Goal: Information Seeking & Learning: Learn about a topic

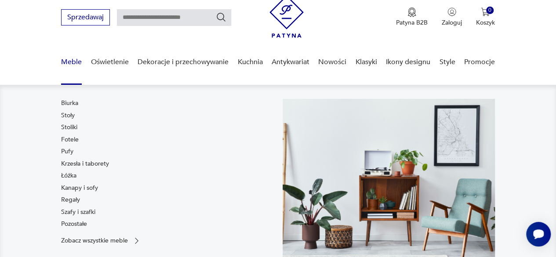
scroll to position [44, 0]
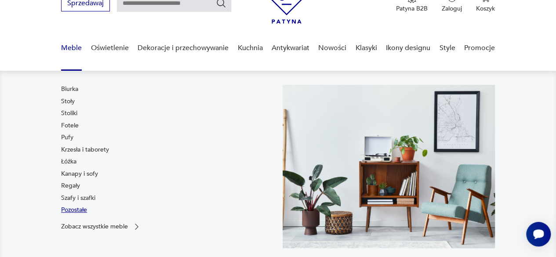
click at [80, 210] on link "Pozostałe" at bounding box center [74, 210] width 26 height 9
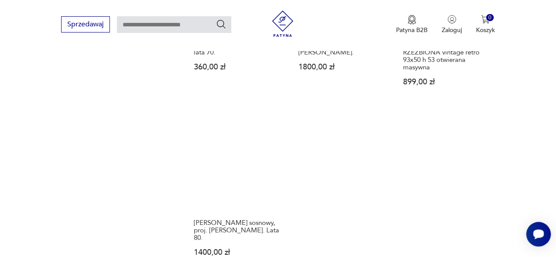
scroll to position [1245, 0]
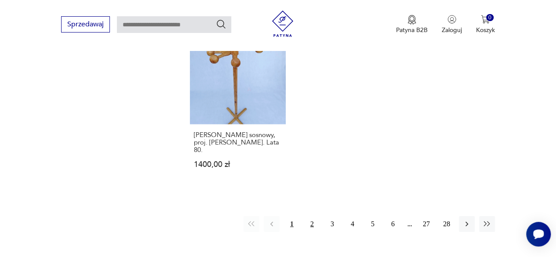
click at [309, 216] on button "2" at bounding box center [312, 224] width 16 height 16
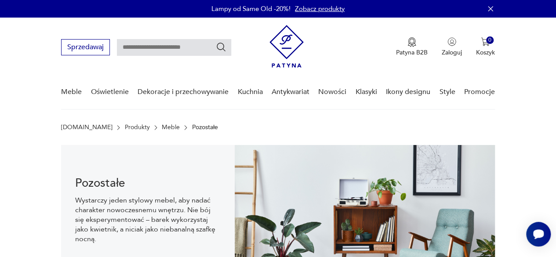
click at [188, 51] on input "text" at bounding box center [174, 47] width 114 height 17
type input "******"
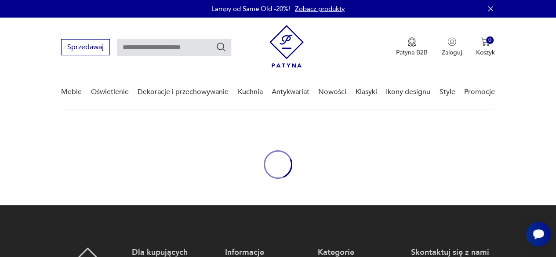
type input "******"
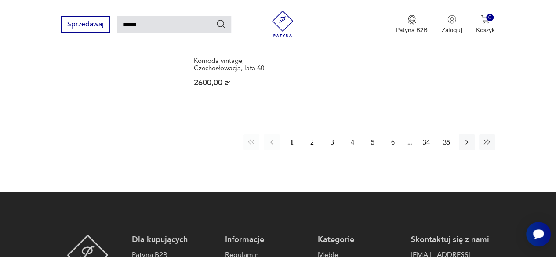
scroll to position [1125, 0]
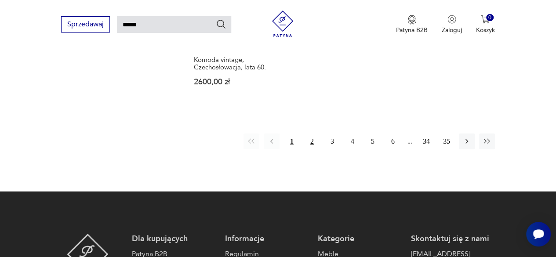
click at [309, 134] on button "2" at bounding box center [312, 142] width 16 height 16
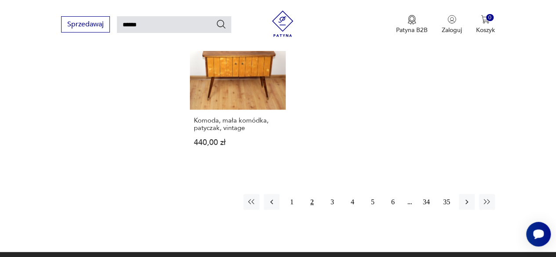
scroll to position [1043, 0]
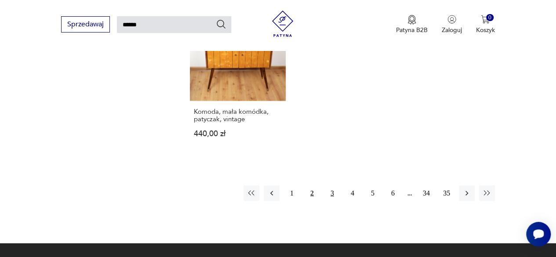
click at [330, 193] on button "3" at bounding box center [333, 194] width 16 height 16
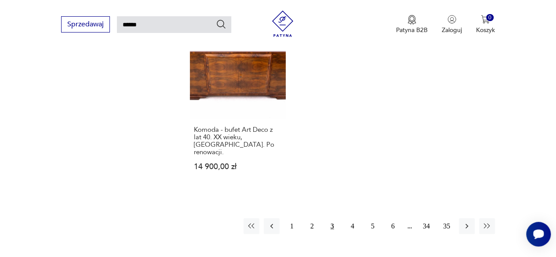
scroll to position [1043, 0]
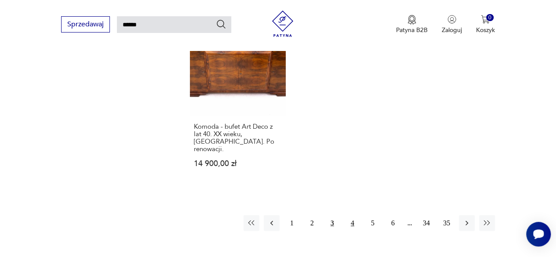
click at [353, 216] on button "4" at bounding box center [353, 224] width 16 height 16
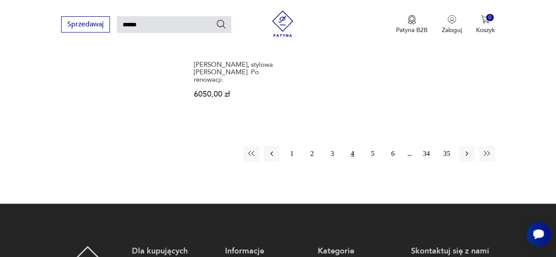
scroll to position [1175, 0]
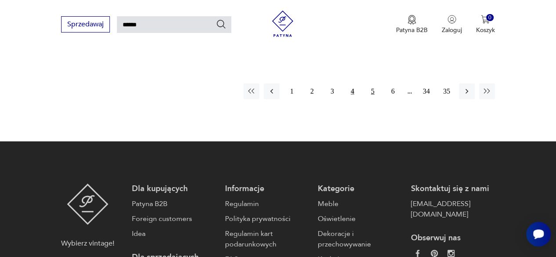
click at [373, 86] on button "5" at bounding box center [373, 92] width 16 height 16
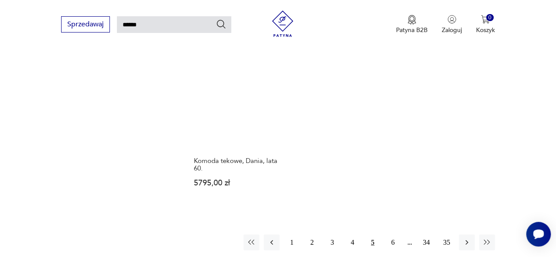
scroll to position [1043, 0]
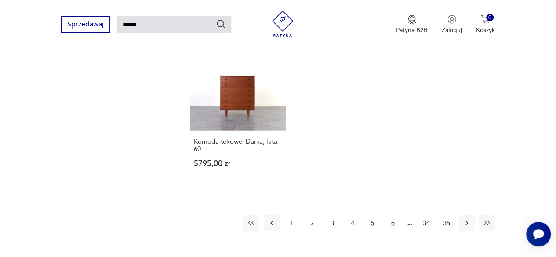
click at [393, 216] on button "6" at bounding box center [393, 224] width 16 height 16
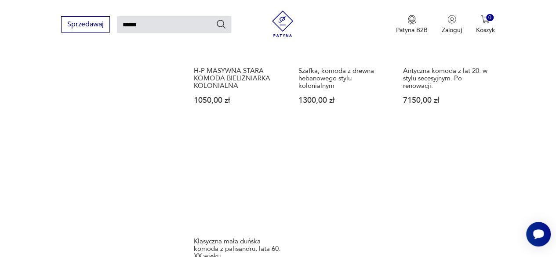
scroll to position [1043, 0]
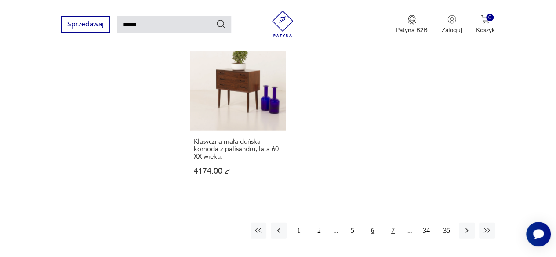
click at [390, 223] on button "7" at bounding box center [393, 231] width 16 height 16
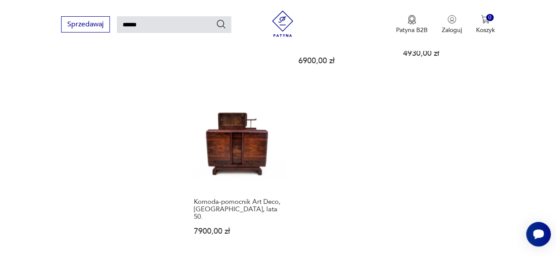
scroll to position [1043, 0]
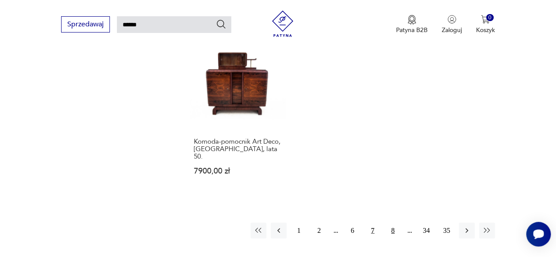
click at [392, 223] on button "8" at bounding box center [393, 231] width 16 height 16
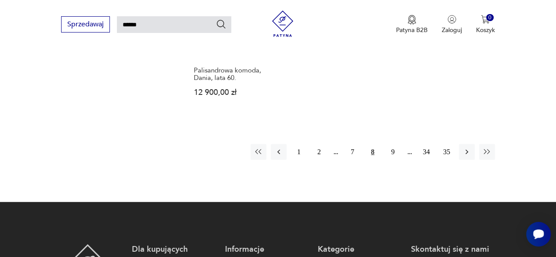
scroll to position [1087, 0]
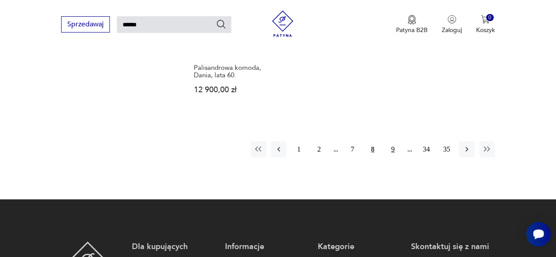
click at [389, 142] on button "9" at bounding box center [393, 150] width 16 height 16
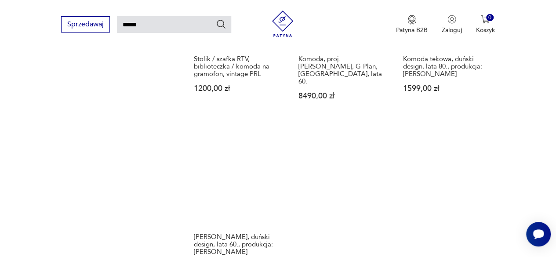
scroll to position [1087, 0]
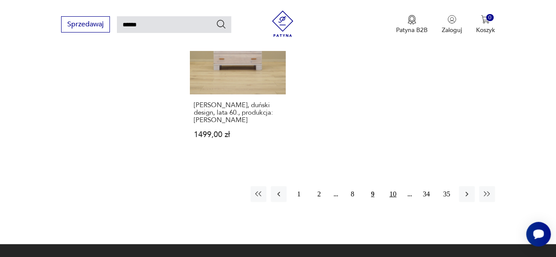
click at [395, 187] on button "10" at bounding box center [393, 195] width 16 height 16
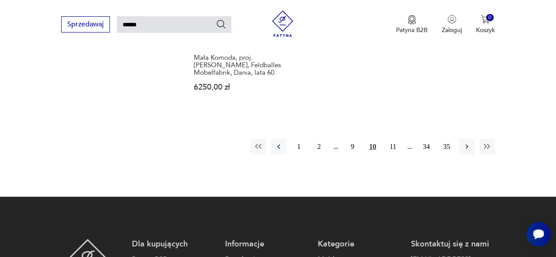
scroll to position [1131, 0]
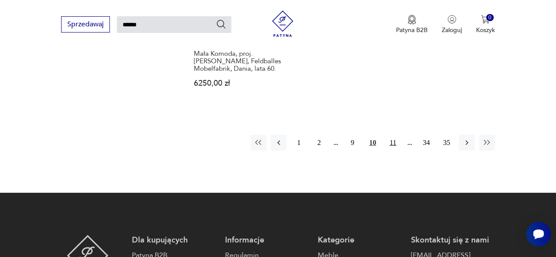
click at [389, 135] on button "11" at bounding box center [393, 143] width 16 height 16
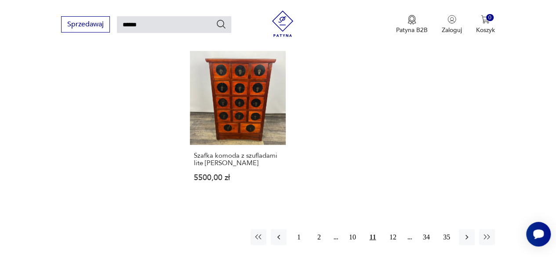
scroll to position [1043, 0]
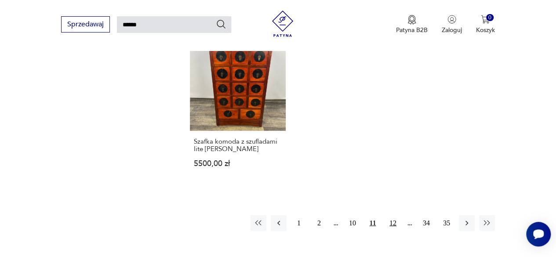
click at [394, 216] on button "12" at bounding box center [393, 224] width 16 height 16
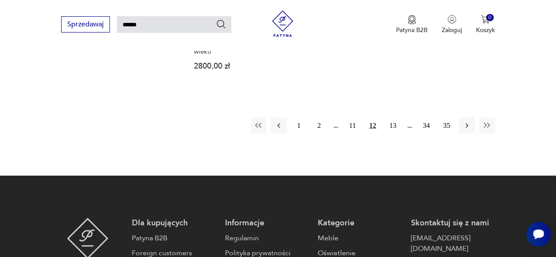
scroll to position [1175, 0]
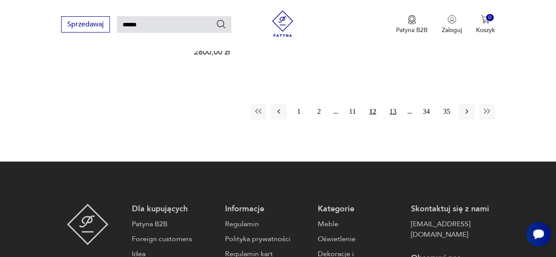
click at [394, 104] on button "13" at bounding box center [393, 112] width 16 height 16
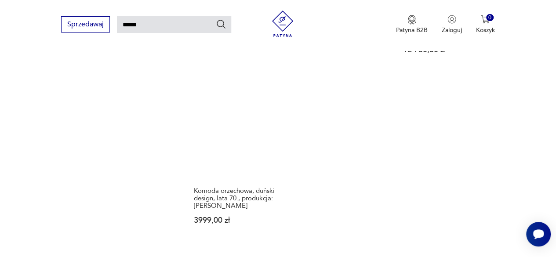
scroll to position [1131, 0]
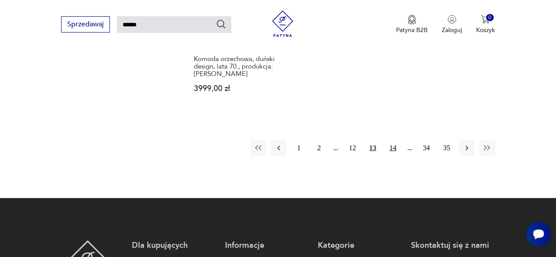
click at [394, 140] on button "14" at bounding box center [393, 148] width 16 height 16
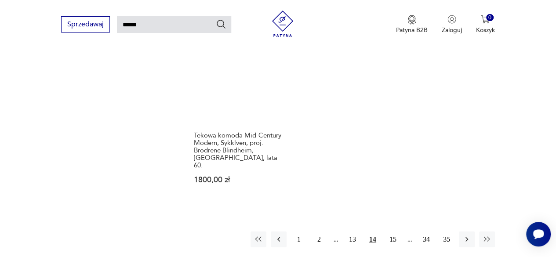
scroll to position [1087, 0]
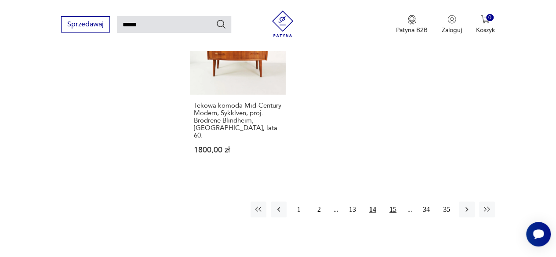
click at [393, 202] on button "15" at bounding box center [393, 210] width 16 height 16
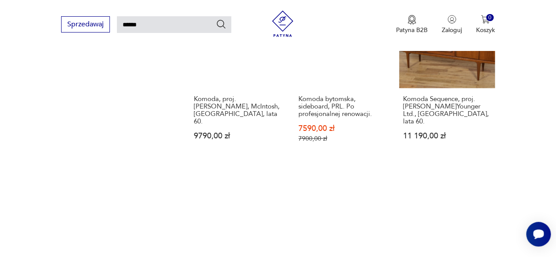
scroll to position [1043, 0]
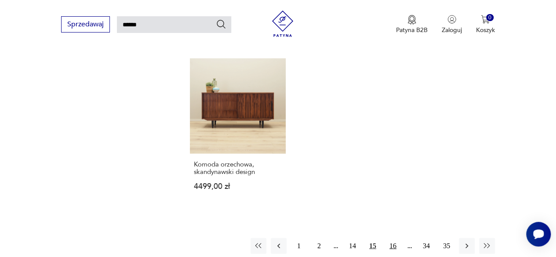
click at [392, 238] on button "16" at bounding box center [393, 246] width 16 height 16
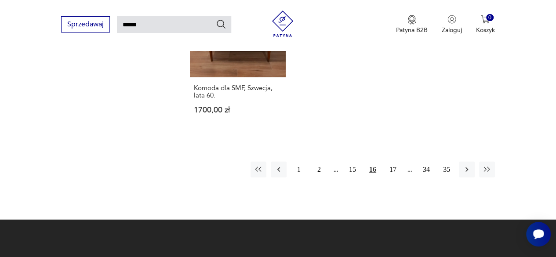
scroll to position [1175, 0]
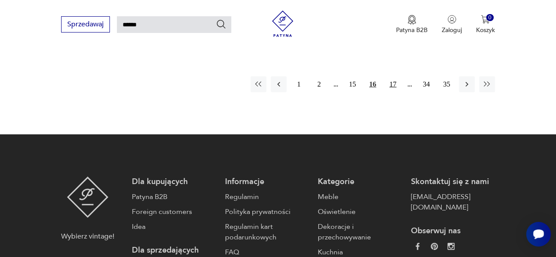
click at [395, 77] on button "17" at bounding box center [393, 85] width 16 height 16
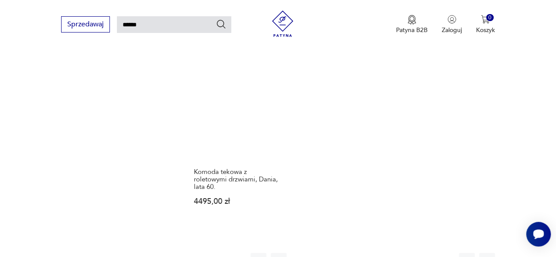
scroll to position [999, 0]
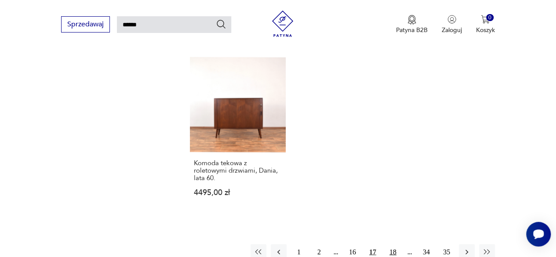
click at [394, 245] on button "18" at bounding box center [393, 253] width 16 height 16
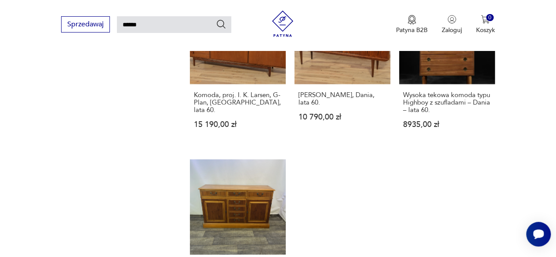
scroll to position [999, 0]
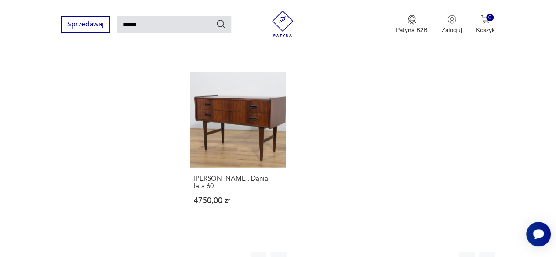
scroll to position [999, 0]
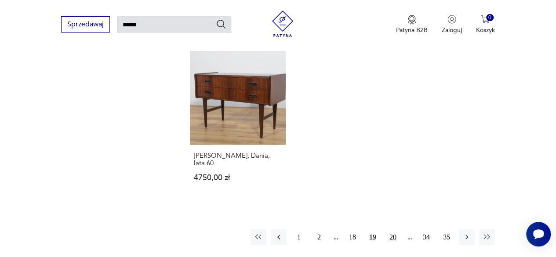
click at [392, 230] on button "20" at bounding box center [393, 238] width 16 height 16
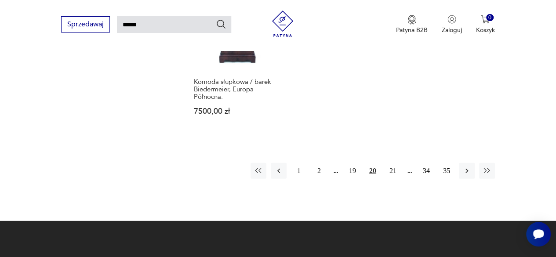
scroll to position [1175, 0]
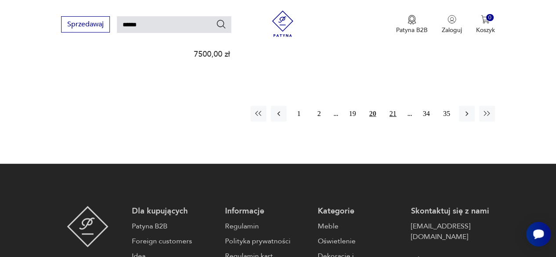
click at [390, 106] on button "21" at bounding box center [393, 114] width 16 height 16
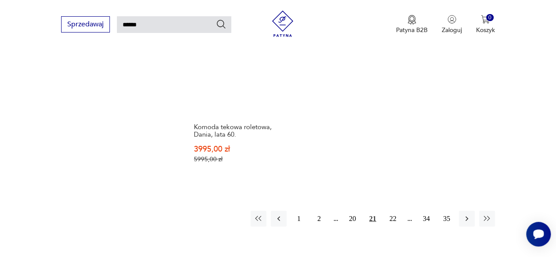
scroll to position [1043, 0]
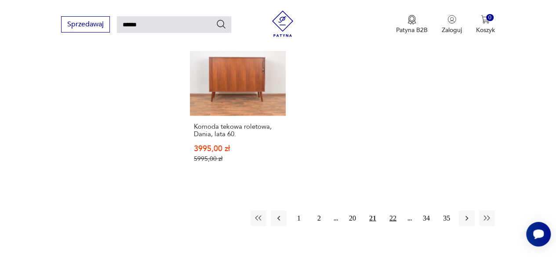
click at [390, 211] on button "22" at bounding box center [393, 219] width 16 height 16
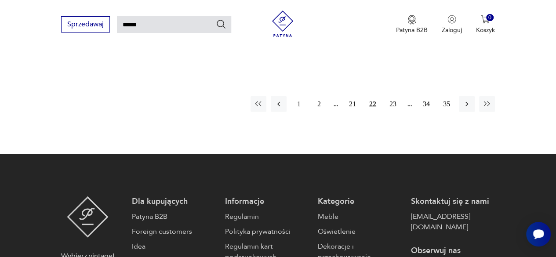
scroll to position [1131, 0]
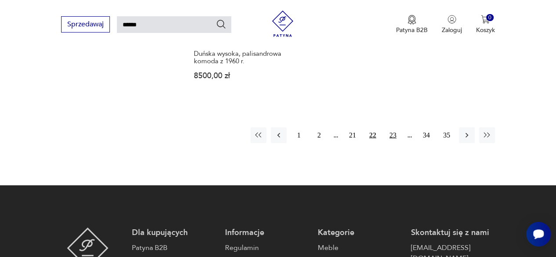
click at [391, 128] on button "23" at bounding box center [393, 136] width 16 height 16
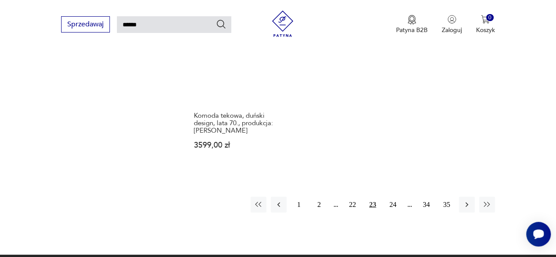
scroll to position [1131, 0]
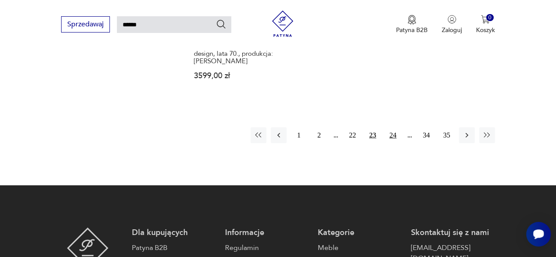
click at [395, 128] on button "24" at bounding box center [393, 136] width 16 height 16
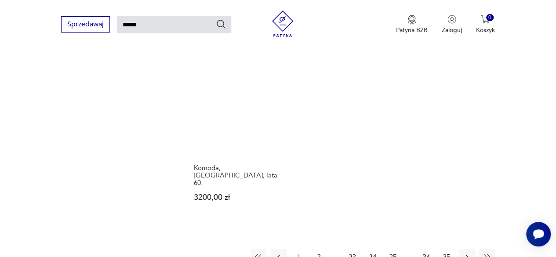
scroll to position [1043, 0]
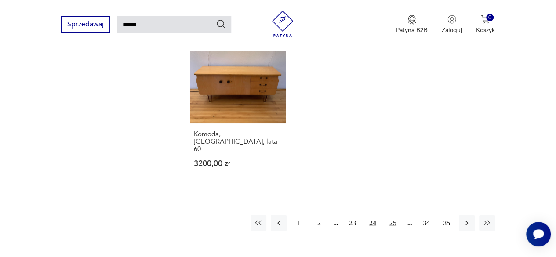
click at [399, 216] on button "25" at bounding box center [393, 224] width 16 height 16
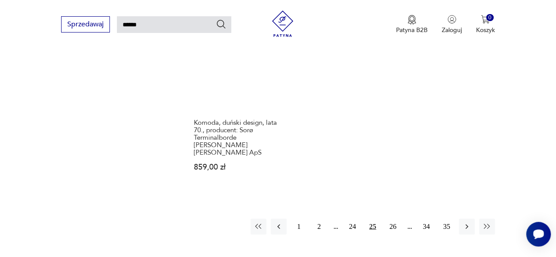
scroll to position [1043, 0]
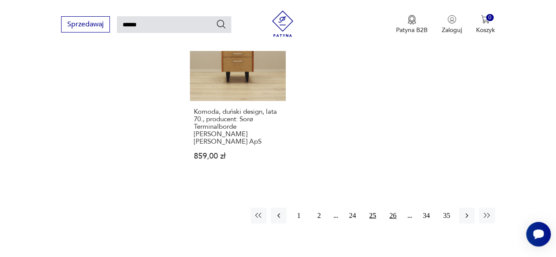
click at [394, 214] on button "26" at bounding box center [393, 216] width 16 height 16
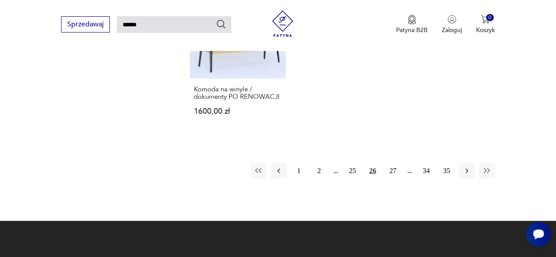
scroll to position [1087, 0]
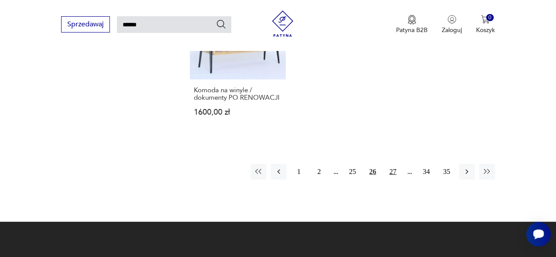
click at [392, 164] on button "27" at bounding box center [393, 172] width 16 height 16
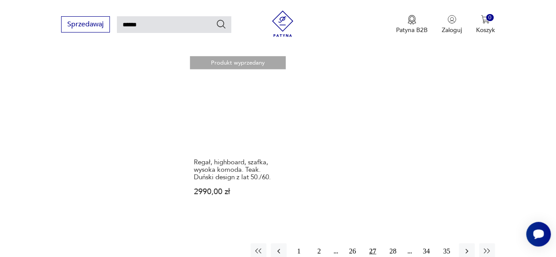
scroll to position [1043, 0]
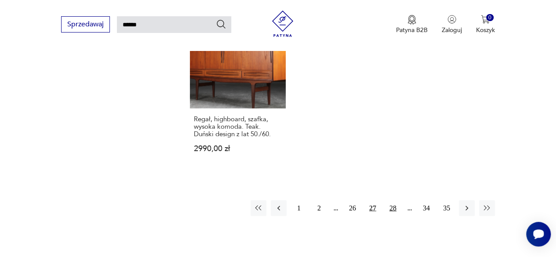
click at [390, 201] on button "28" at bounding box center [393, 209] width 16 height 16
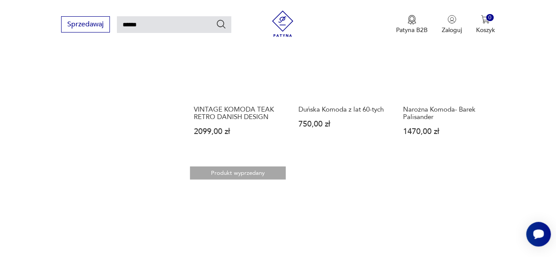
scroll to position [1087, 0]
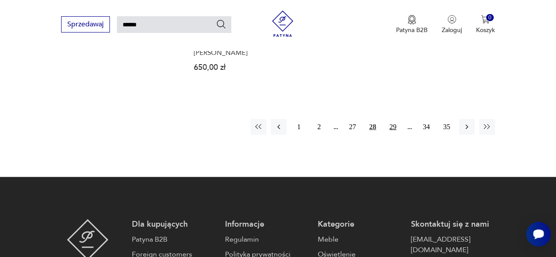
drag, startPoint x: 389, startPoint y: 128, endPoint x: 395, endPoint y: 127, distance: 6.2
click at [389, 128] on button "29" at bounding box center [393, 127] width 16 height 16
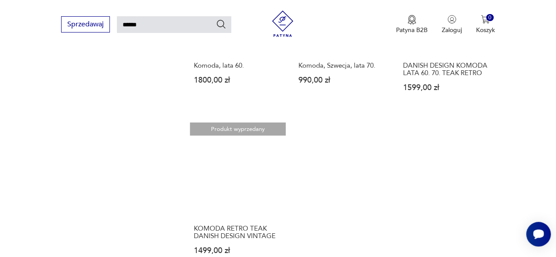
scroll to position [999, 0]
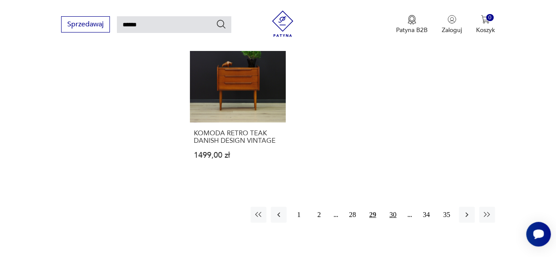
click at [396, 210] on button "30" at bounding box center [393, 215] width 16 height 16
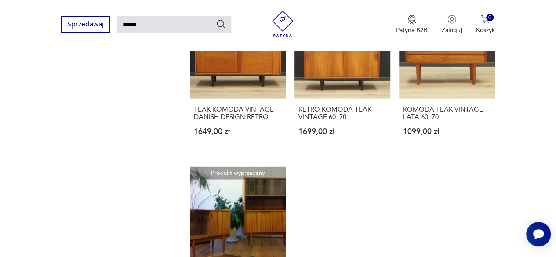
scroll to position [1043, 0]
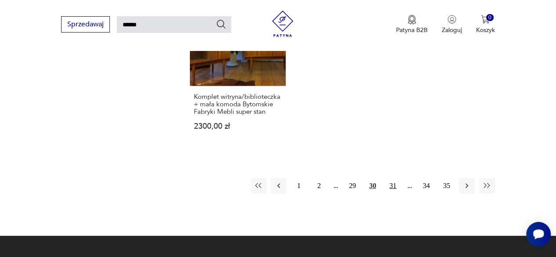
click at [394, 188] on button "31" at bounding box center [393, 186] width 16 height 16
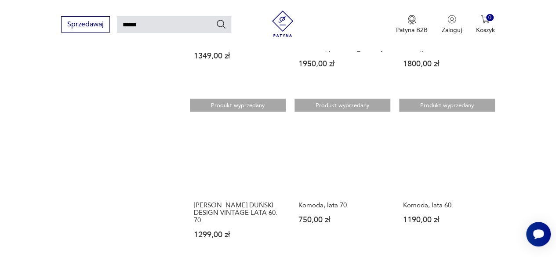
scroll to position [868, 0]
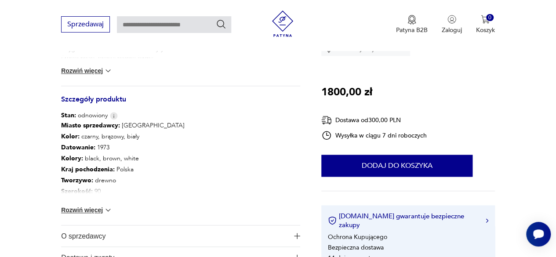
scroll to position [484, 0]
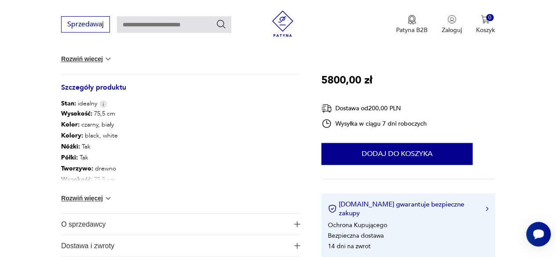
scroll to position [484, 0]
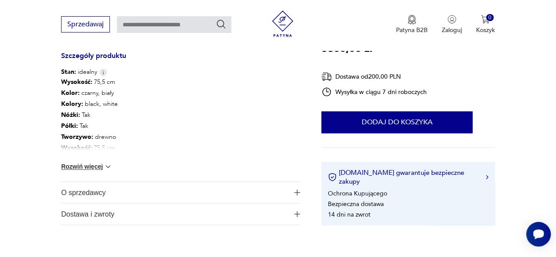
click at [88, 167] on button "Rozwiń więcej" at bounding box center [86, 166] width 51 height 9
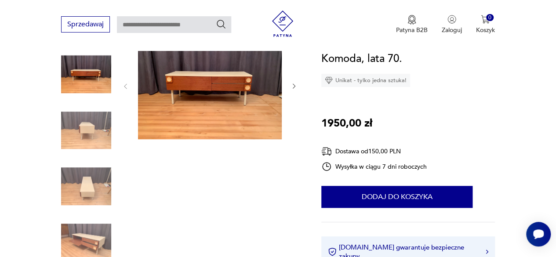
scroll to position [132, 0]
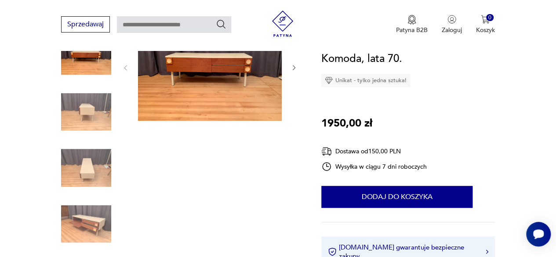
click at [212, 87] on img at bounding box center [210, 67] width 144 height 108
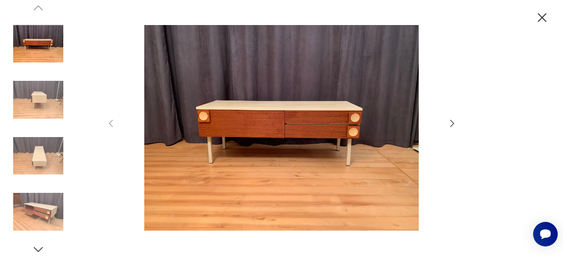
click at [452, 123] on icon "button" at bounding box center [452, 123] width 11 height 11
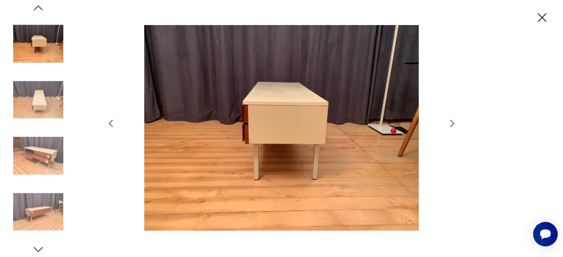
click at [452, 123] on icon "button" at bounding box center [452, 123] width 11 height 11
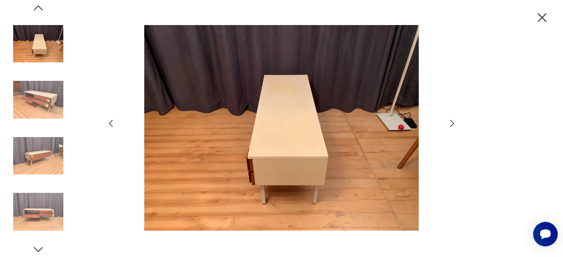
click at [452, 123] on icon "button" at bounding box center [452, 123] width 11 height 11
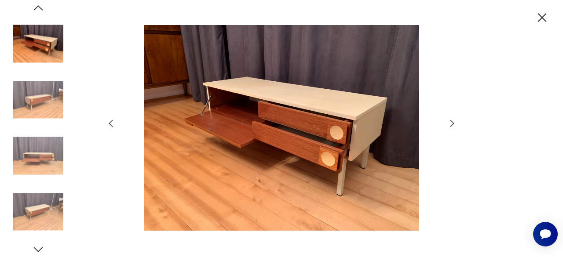
click at [452, 123] on icon "button" at bounding box center [452, 123] width 11 height 11
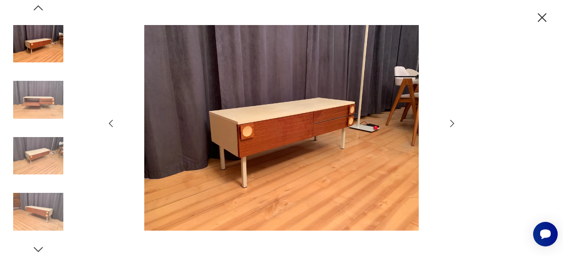
click at [452, 123] on icon "button" at bounding box center [452, 123] width 11 height 11
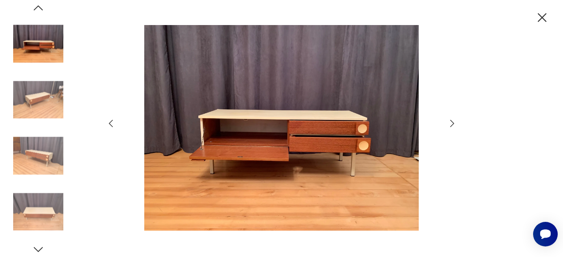
click at [452, 123] on icon "button" at bounding box center [452, 123] width 11 height 11
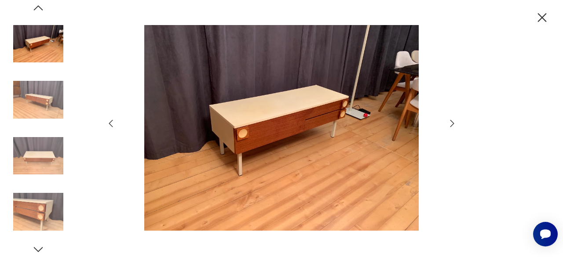
click at [546, 14] on icon "button" at bounding box center [541, 17] width 15 height 15
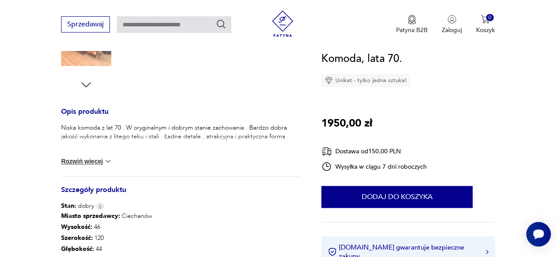
scroll to position [396, 0]
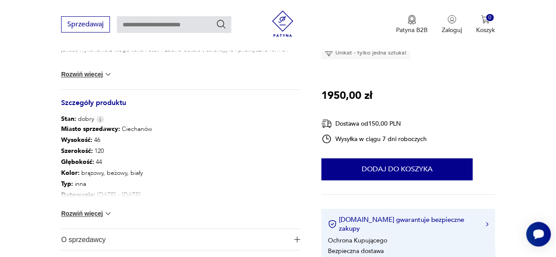
click at [87, 214] on button "Rozwiń więcej" at bounding box center [86, 213] width 51 height 9
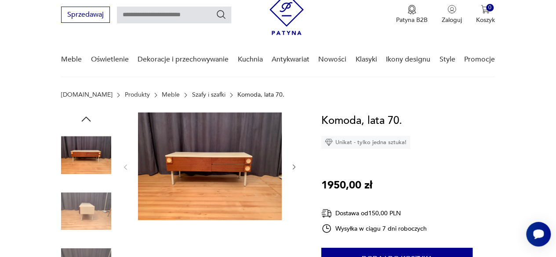
scroll to position [0, 0]
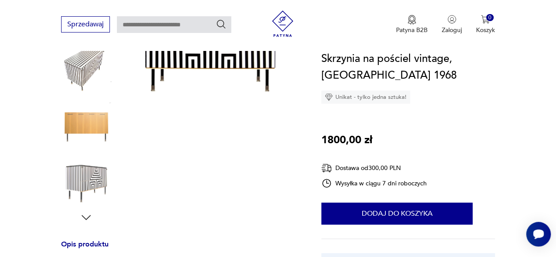
scroll to position [308, 0]
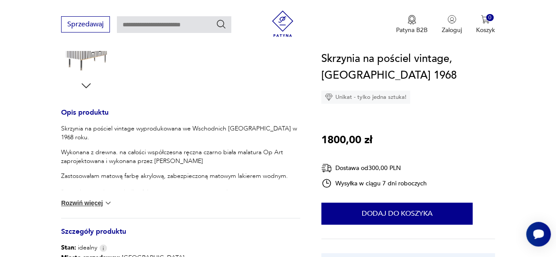
click at [96, 207] on button "Rozwiń więcej" at bounding box center [86, 203] width 51 height 9
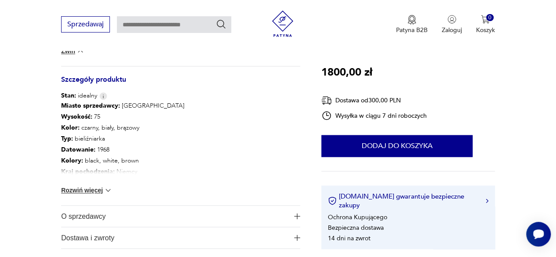
scroll to position [528, 0]
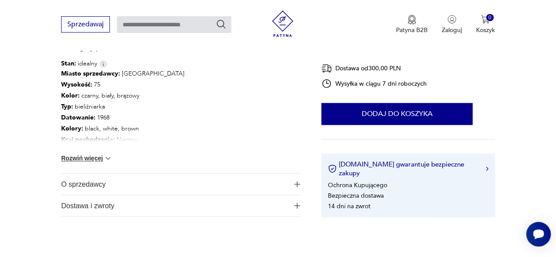
click at [90, 159] on button "Rozwiń więcej" at bounding box center [86, 158] width 51 height 9
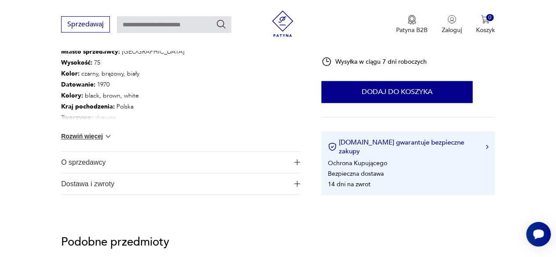
scroll to position [528, 0]
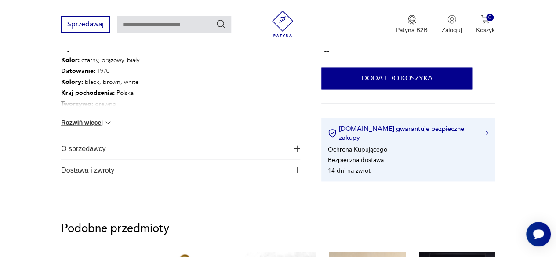
click at [106, 122] on img at bounding box center [108, 122] width 9 height 9
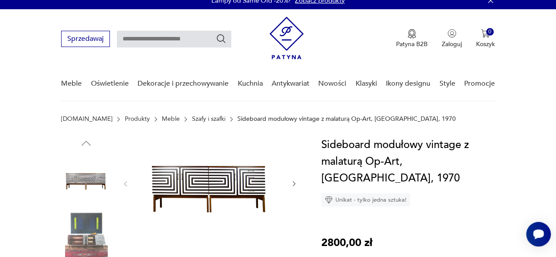
scroll to position [0, 0]
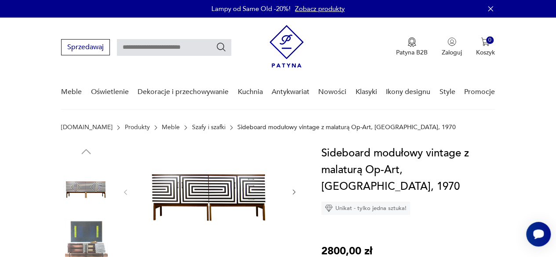
click at [237, 193] on img at bounding box center [210, 191] width 144 height 93
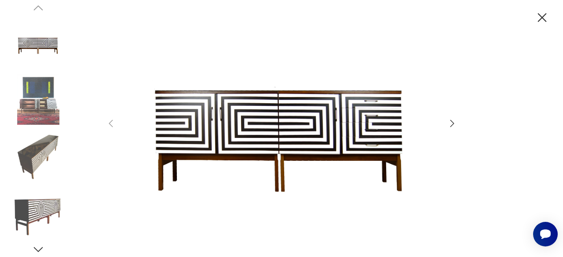
click at [449, 124] on icon "button" at bounding box center [452, 123] width 11 height 11
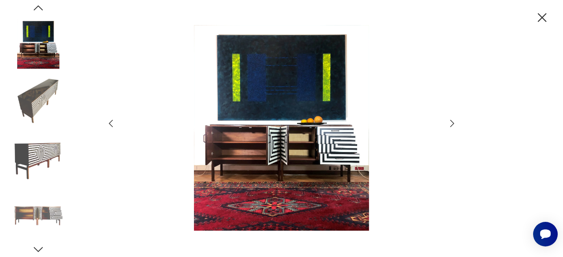
click at [449, 124] on icon "button" at bounding box center [452, 123] width 11 height 11
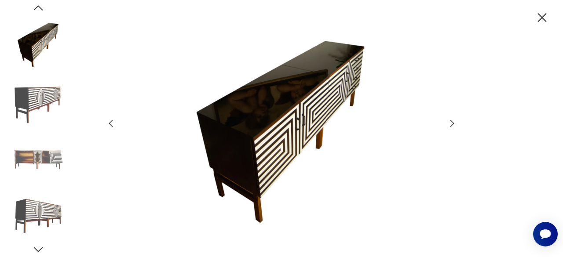
click at [449, 124] on icon "button" at bounding box center [452, 123] width 11 height 11
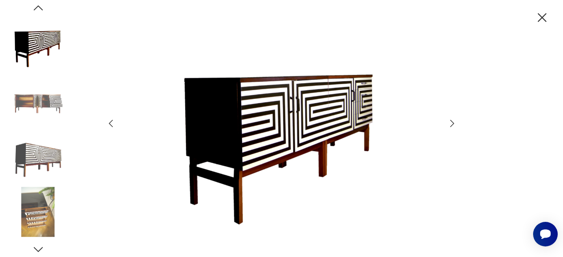
click at [449, 124] on icon "button" at bounding box center [452, 123] width 11 height 11
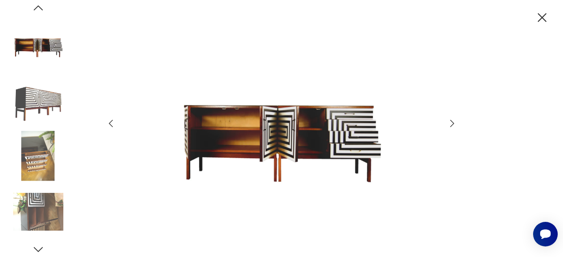
click at [544, 17] on icon "button" at bounding box center [541, 17] width 15 height 15
